Goal: Task Accomplishment & Management: Manage account settings

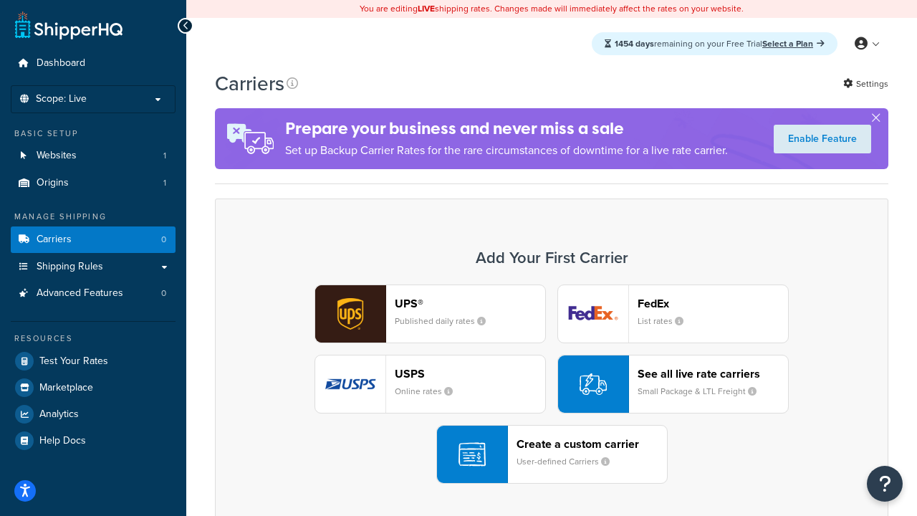
click at [552, 384] on div "UPS® Published daily rates FedEx List rates USPS Online rates See all live rate…" at bounding box center [552, 384] width 644 height 199
click at [713, 303] on header "FedEx" at bounding box center [713, 304] width 150 height 14
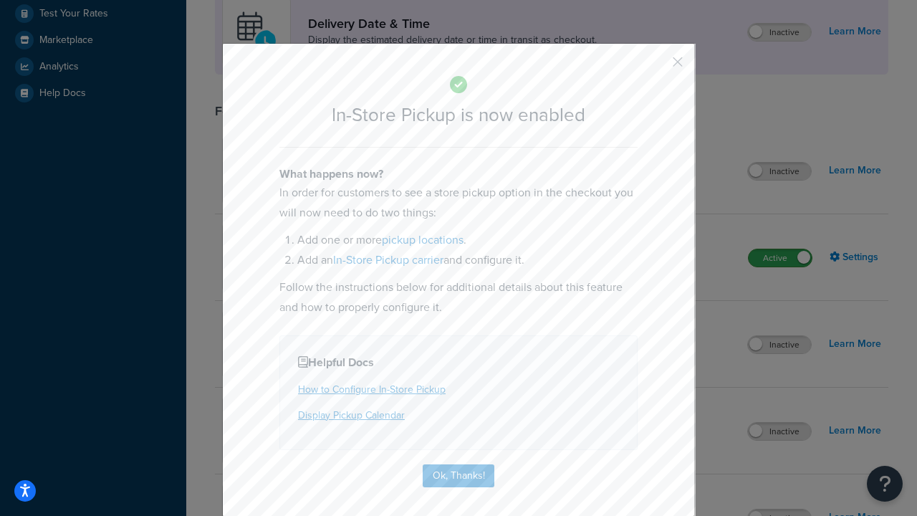
scroll to position [402, 0]
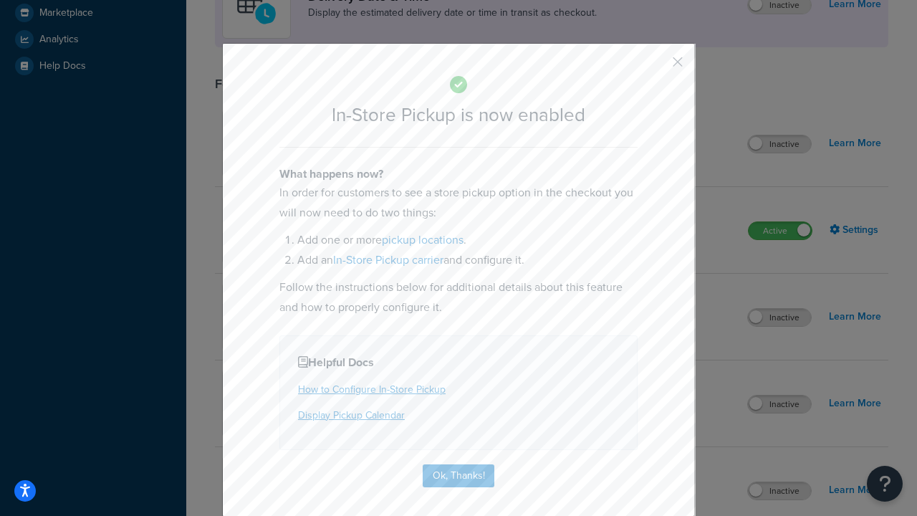
click at [656, 67] on button "button" at bounding box center [657, 67] width 4 height 4
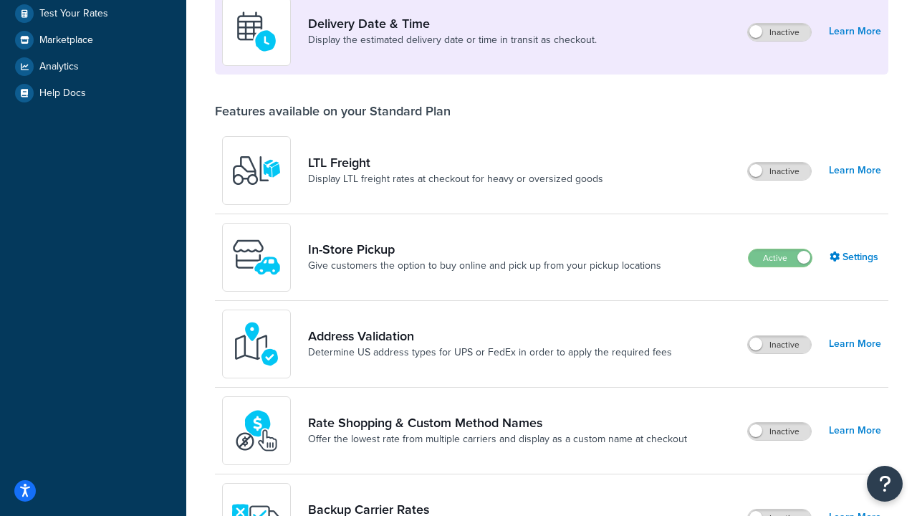
scroll to position [348, 0]
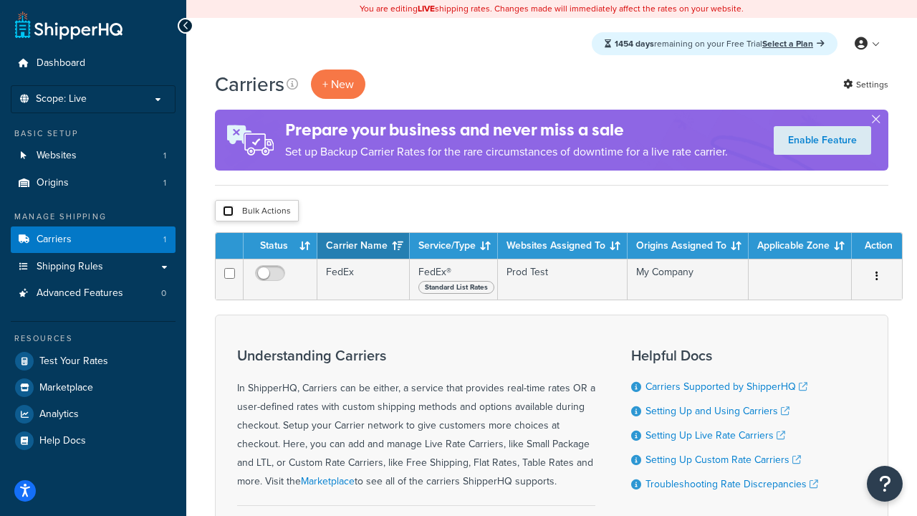
click at [228, 211] on input "checkbox" at bounding box center [228, 211] width 11 height 11
checkbox input "true"
click at [0, 0] on button "Delete" at bounding box center [0, 0] width 0 height 0
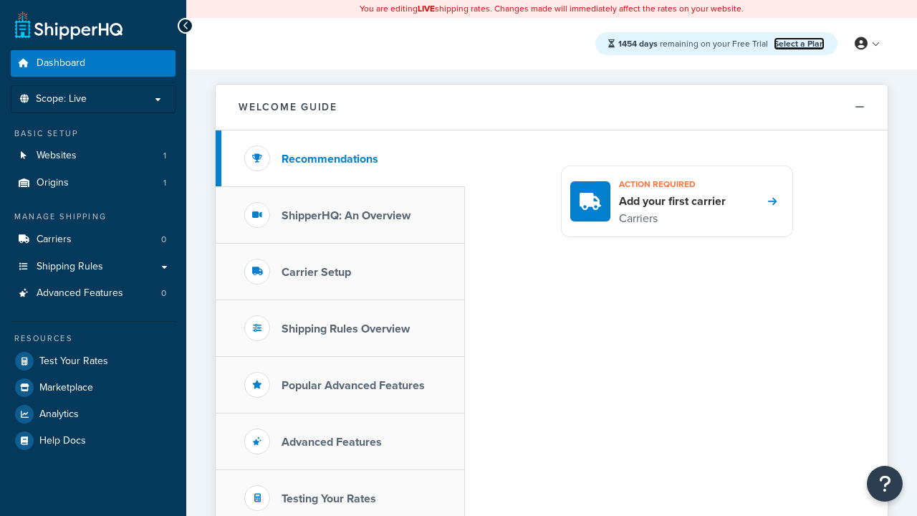
click at [799, 43] on link "Select a Plan" at bounding box center [799, 43] width 51 height 13
